Goal: Task Accomplishment & Management: Use online tool/utility

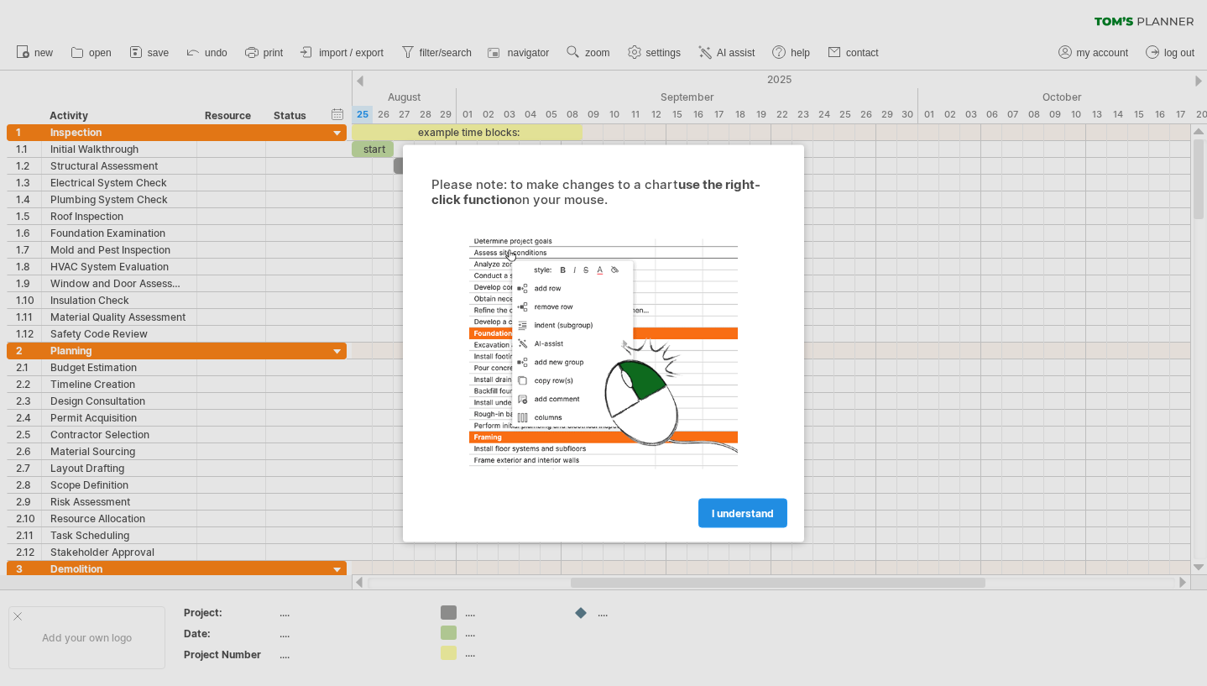
click at [749, 519] on link "I understand" at bounding box center [743, 512] width 89 height 29
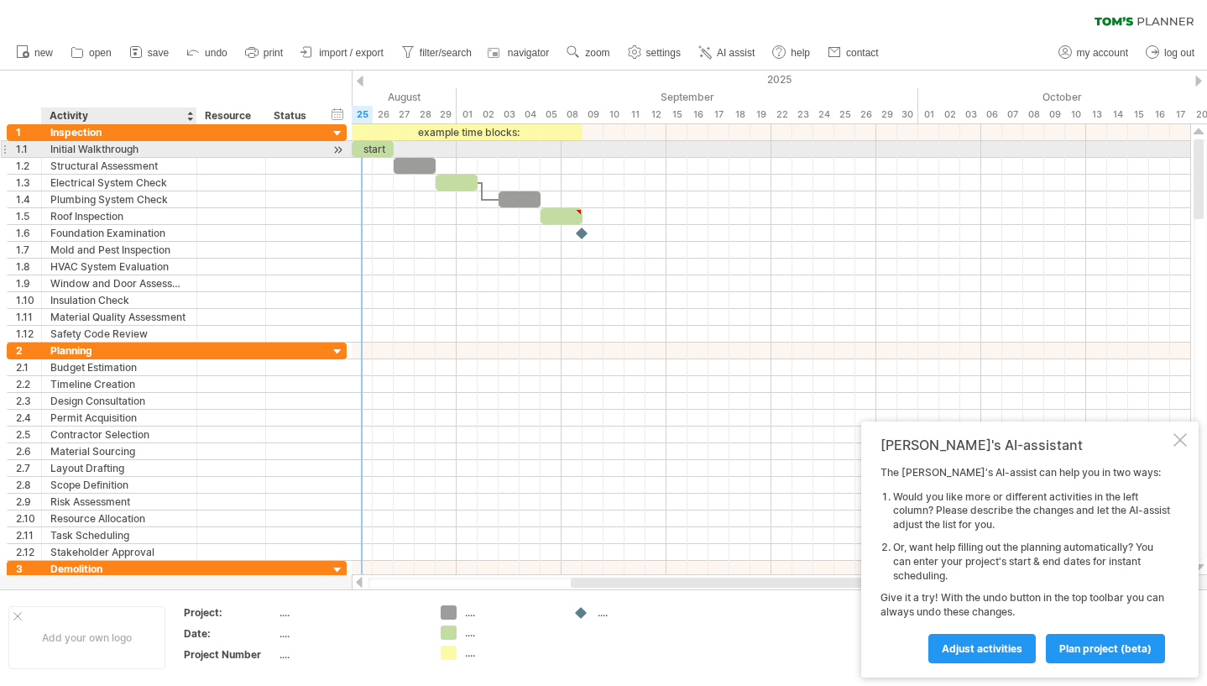
click at [68, 147] on div "Initial Walkthrough" at bounding box center [119, 149] width 138 height 16
click at [147, 149] on input "**********" at bounding box center [119, 149] width 138 height 16
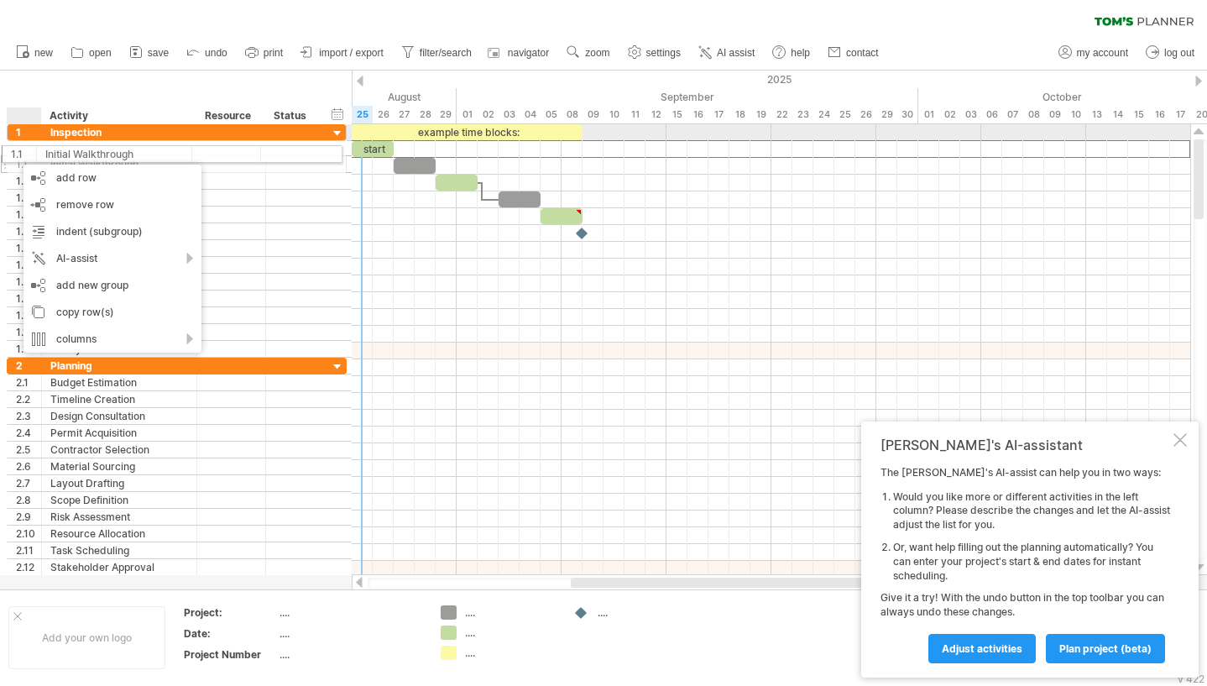
drag, startPoint x: 15, startPoint y: 156, endPoint x: 3, endPoint y: 150, distance: 13.9
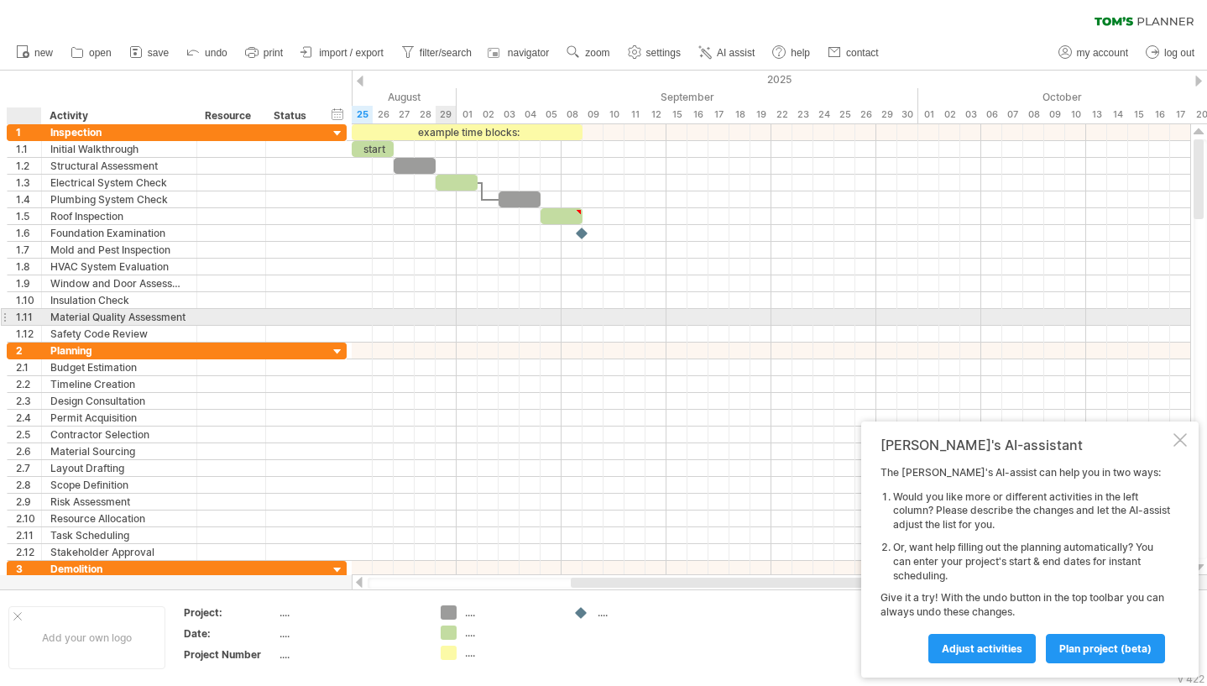
click at [441, 311] on div at bounding box center [771, 317] width 839 height 17
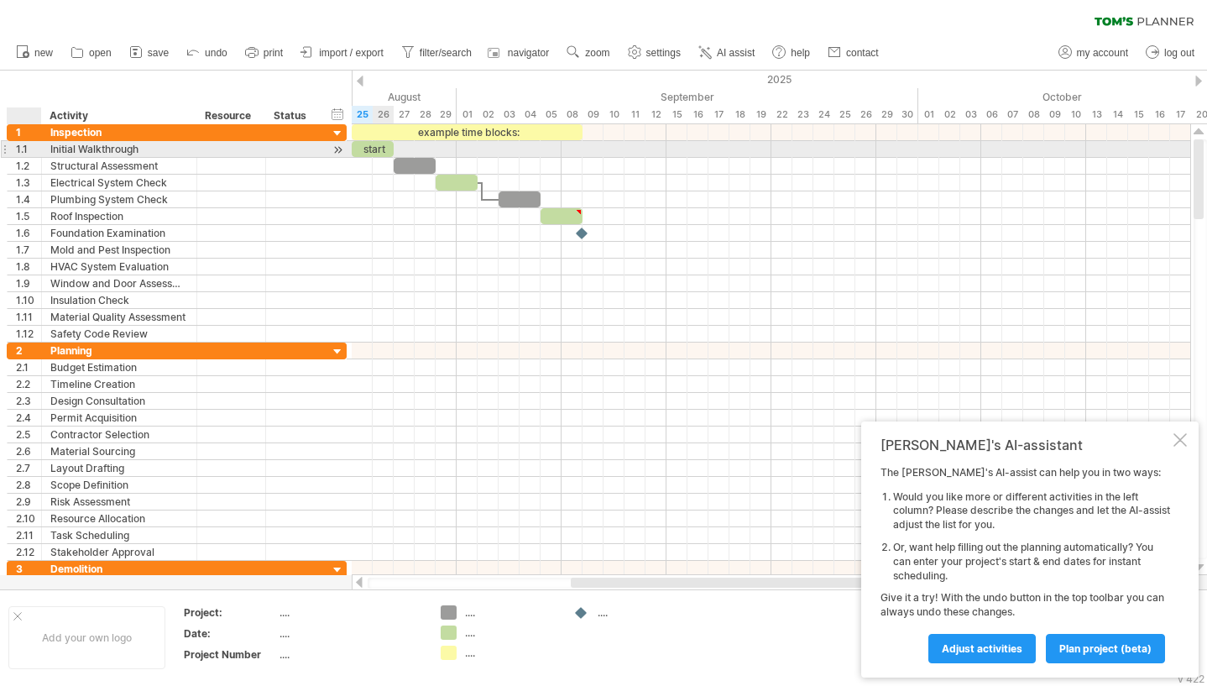
click at [38, 153] on div at bounding box center [39, 149] width 8 height 17
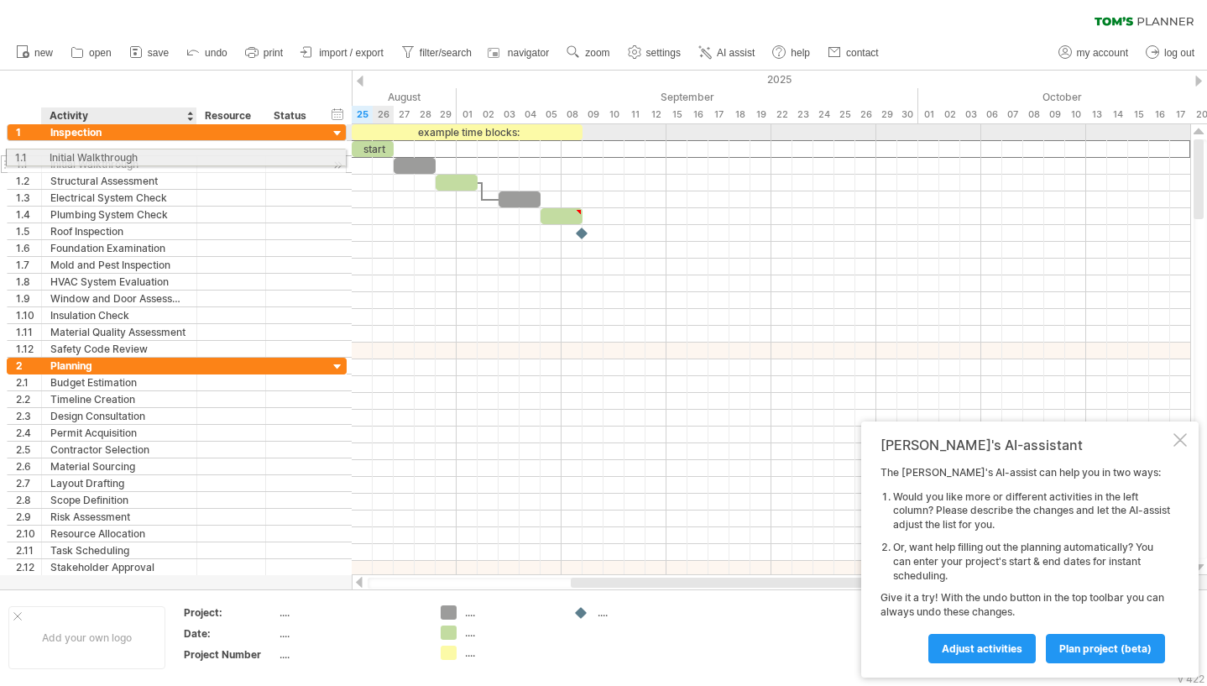
drag, startPoint x: 184, startPoint y: 143, endPoint x: 178, endPoint y: 154, distance: 13.1
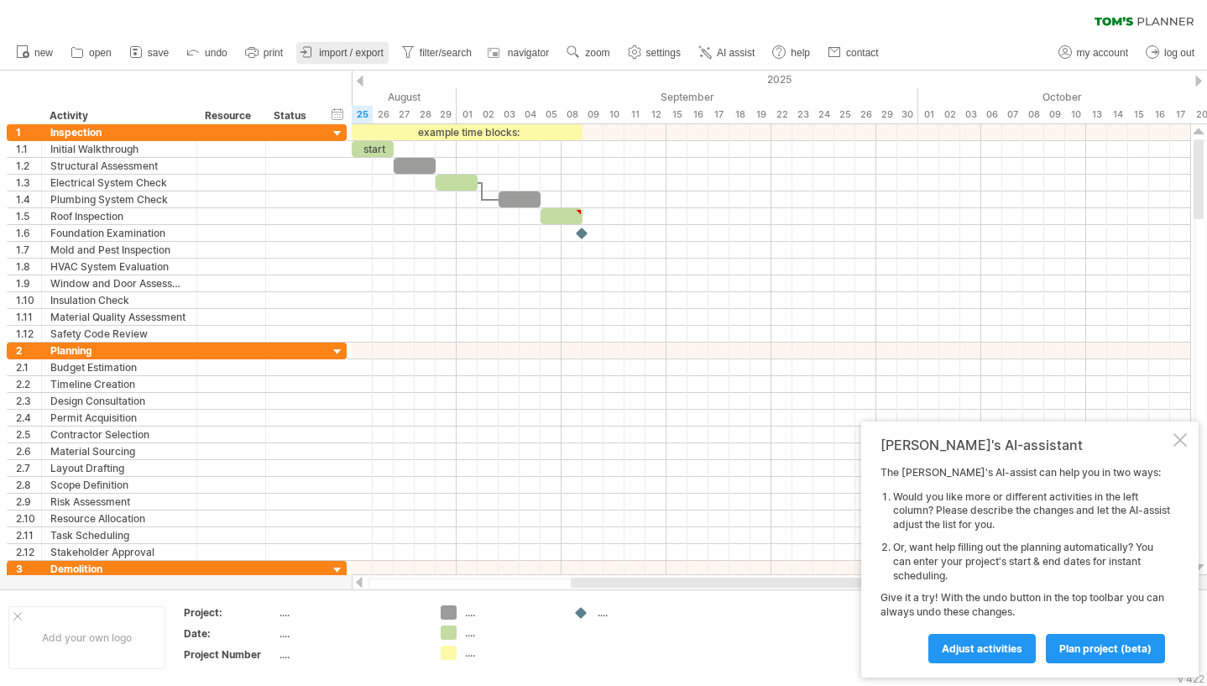
click at [348, 54] on span "import / export" at bounding box center [351, 53] width 65 height 12
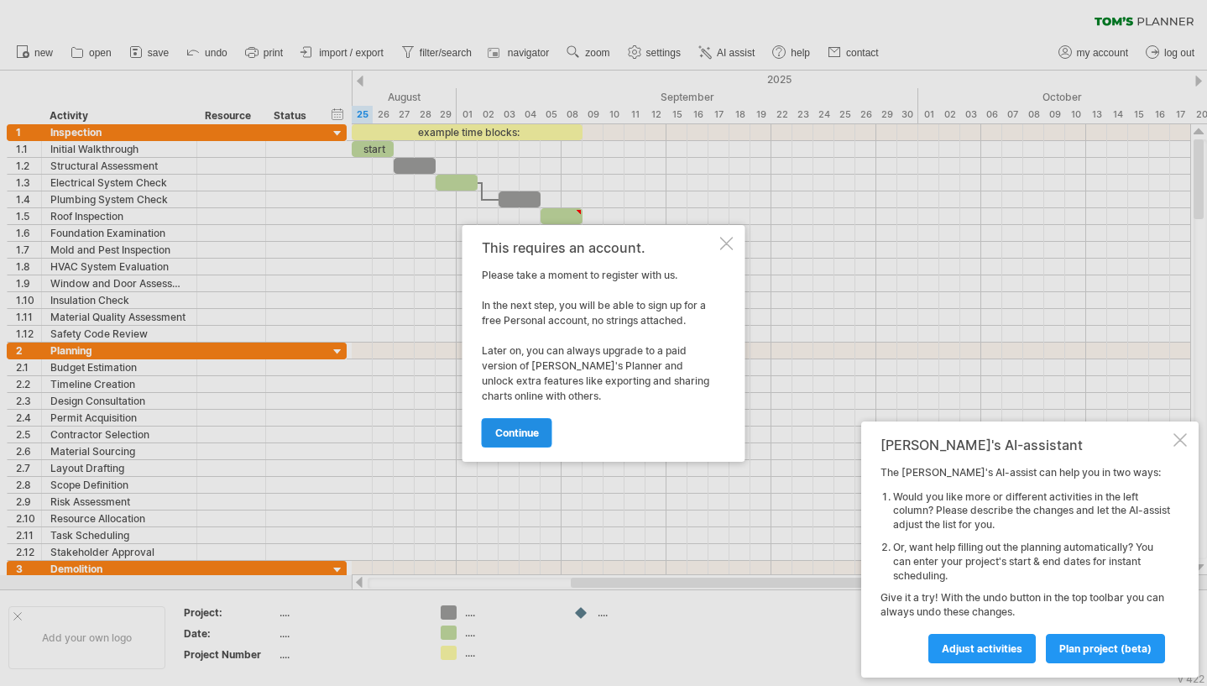
click at [532, 437] on span "continue" at bounding box center [517, 432] width 44 height 13
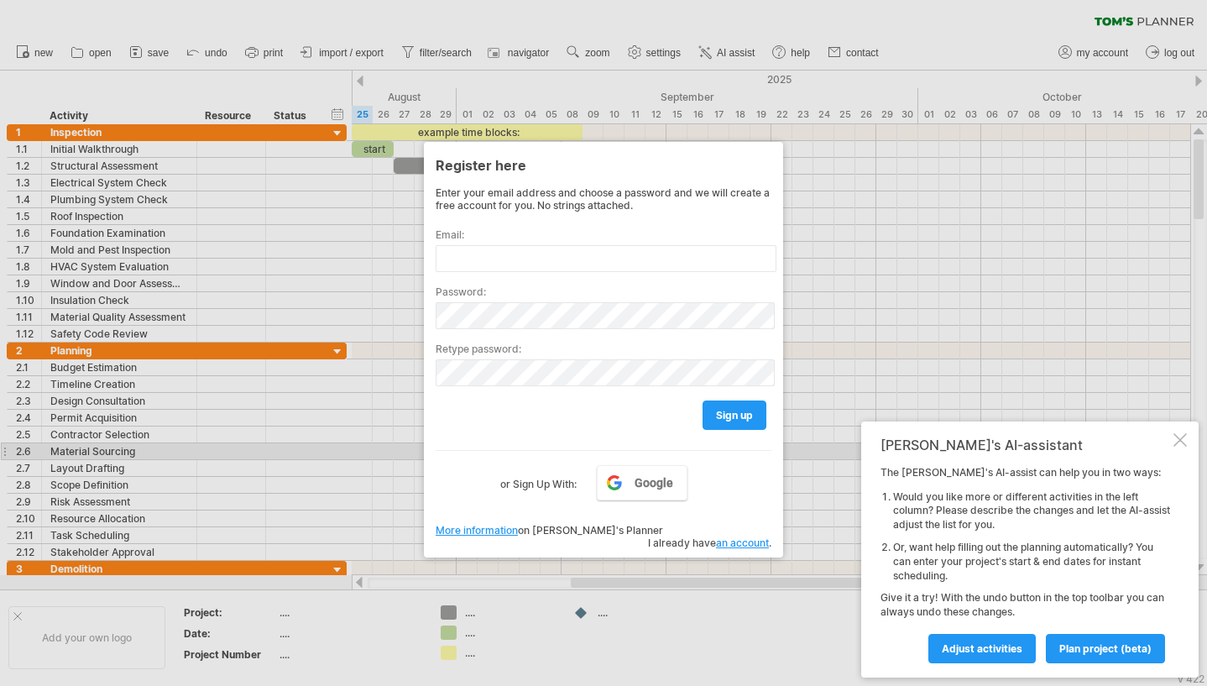
click at [1180, 447] on div at bounding box center [1180, 439] width 13 height 13
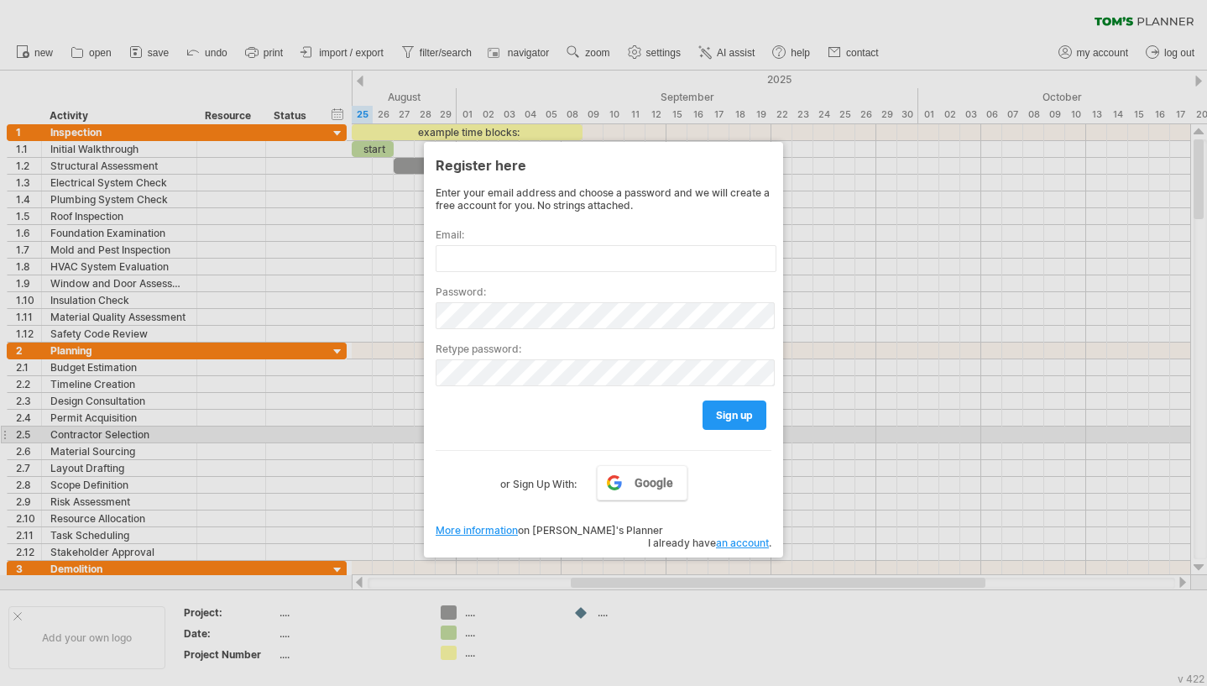
click at [803, 435] on div at bounding box center [603, 343] width 1207 height 686
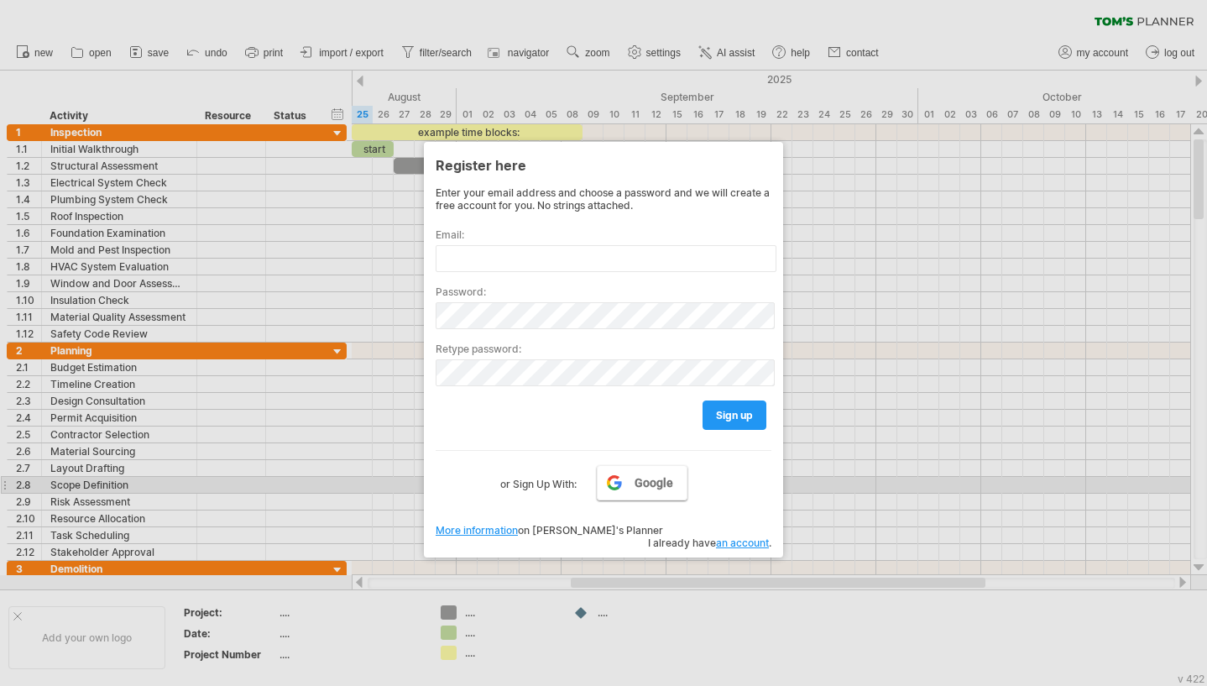
click at [632, 483] on link "Google" at bounding box center [642, 482] width 91 height 35
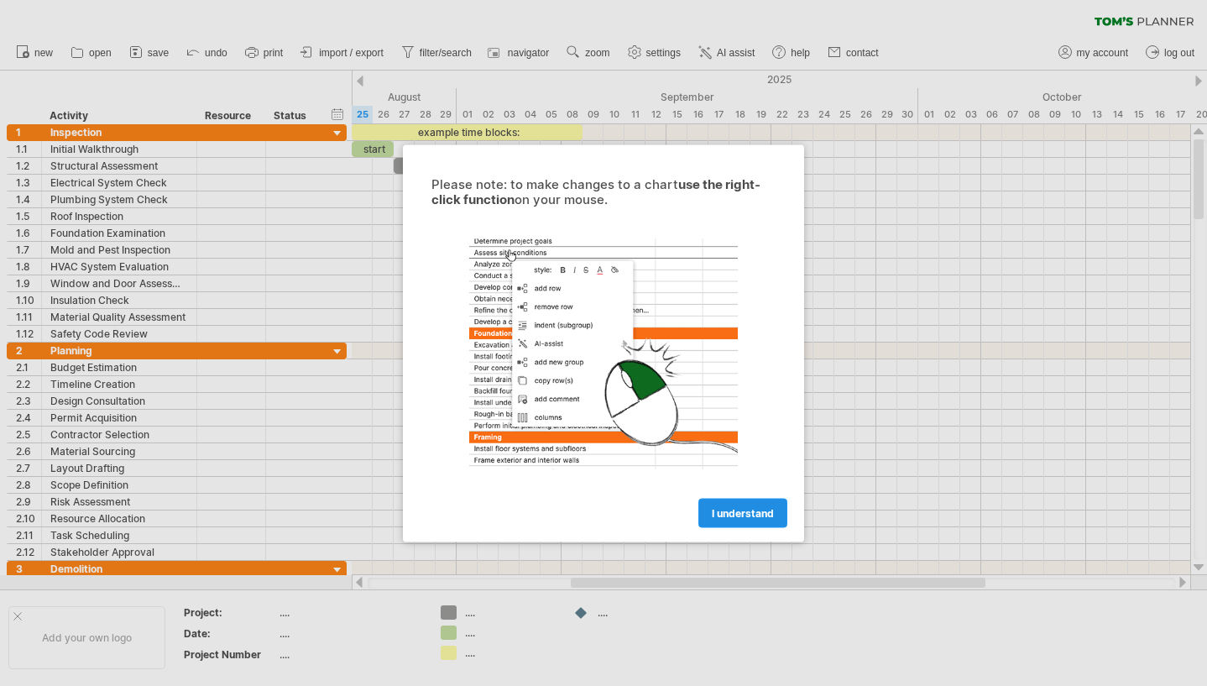
click at [735, 517] on span "I understand" at bounding box center [743, 512] width 62 height 13
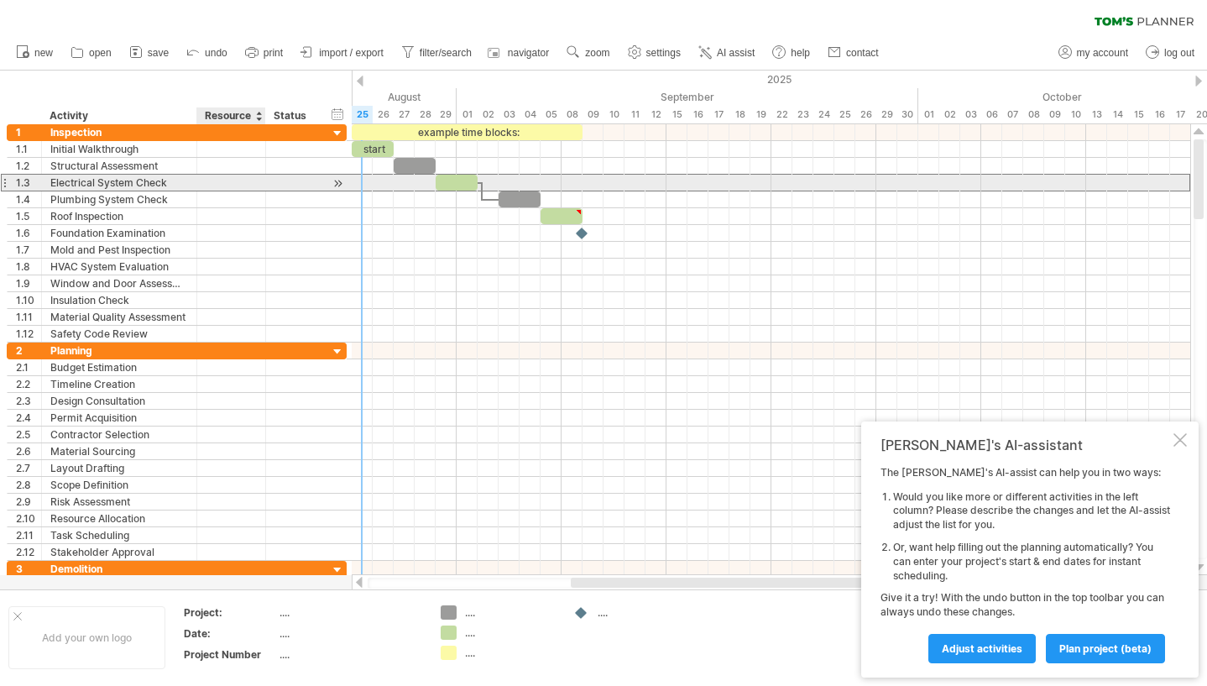
click at [208, 185] on div at bounding box center [231, 183] width 51 height 16
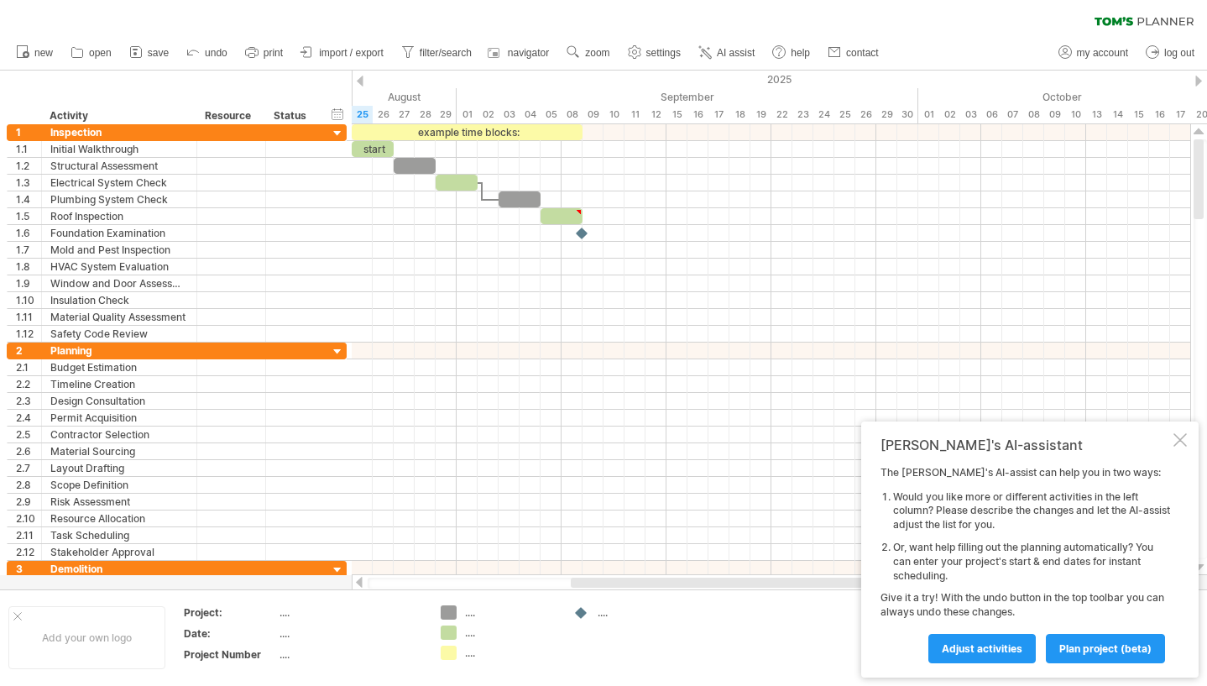
drag, startPoint x: 18, startPoint y: 86, endPoint x: 761, endPoint y: 685, distance: 954.8
click at [761, 685] on div "Trying to reach plan.tomsplanner.com Connected again... 0% clear filter new 1" at bounding box center [603, 343] width 1207 height 686
